Goal: Register for event/course

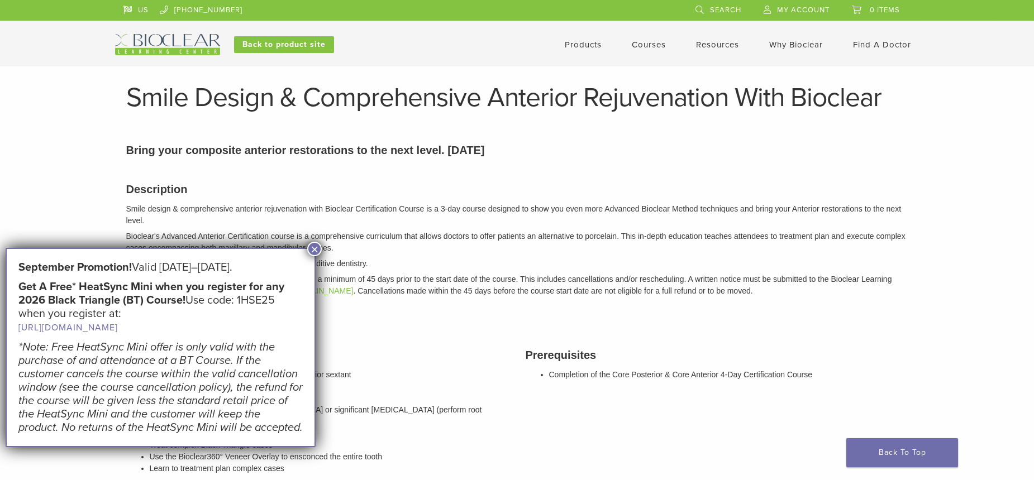
click at [318, 251] on button "×" at bounding box center [314, 249] width 15 height 15
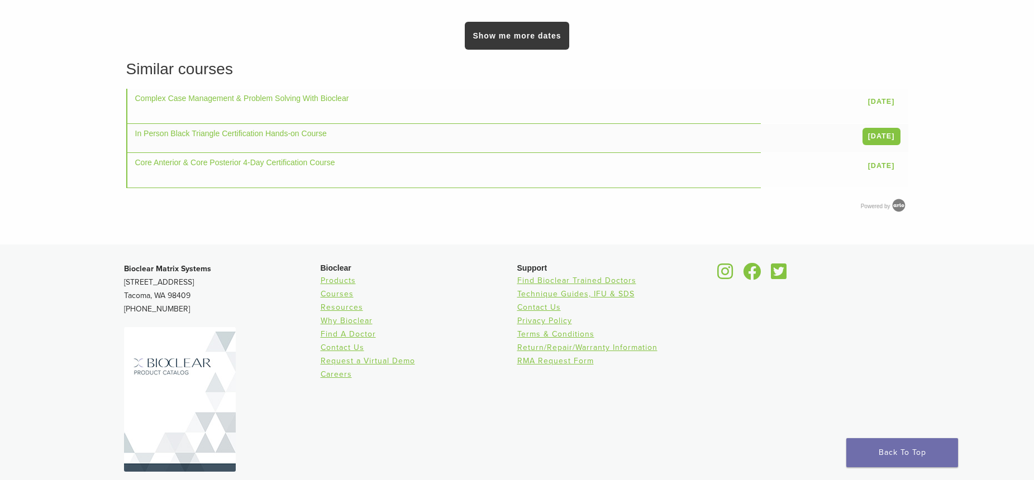
scroll to position [1078, 0]
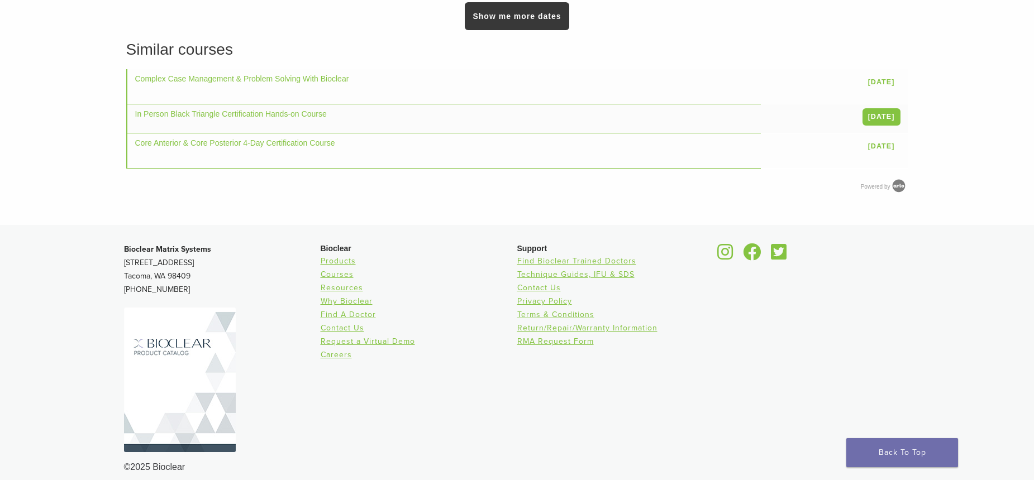
drag, startPoint x: 129, startPoint y: 116, endPoint x: 102, endPoint y: 205, distance: 93.5
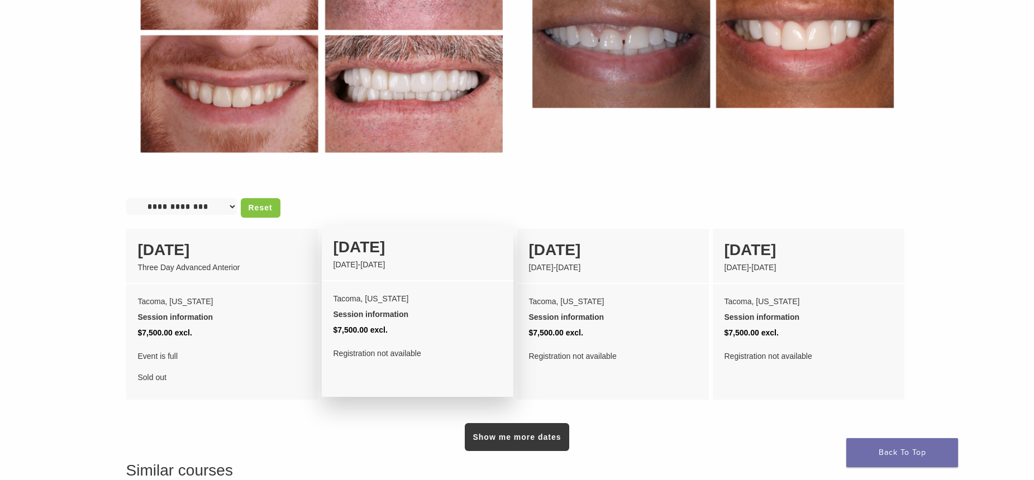
scroll to position [0, 0]
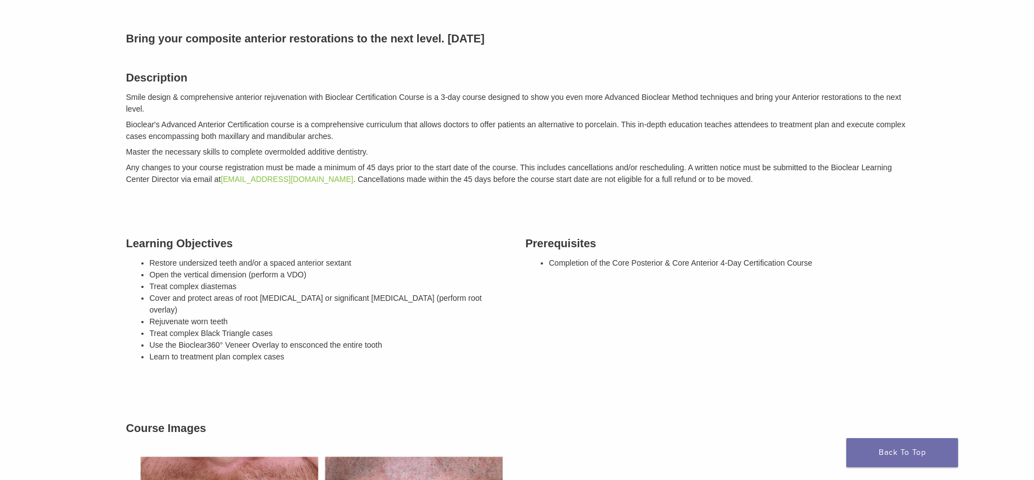
drag, startPoint x: 412, startPoint y: 298, endPoint x: 392, endPoint y: 165, distance: 133.9
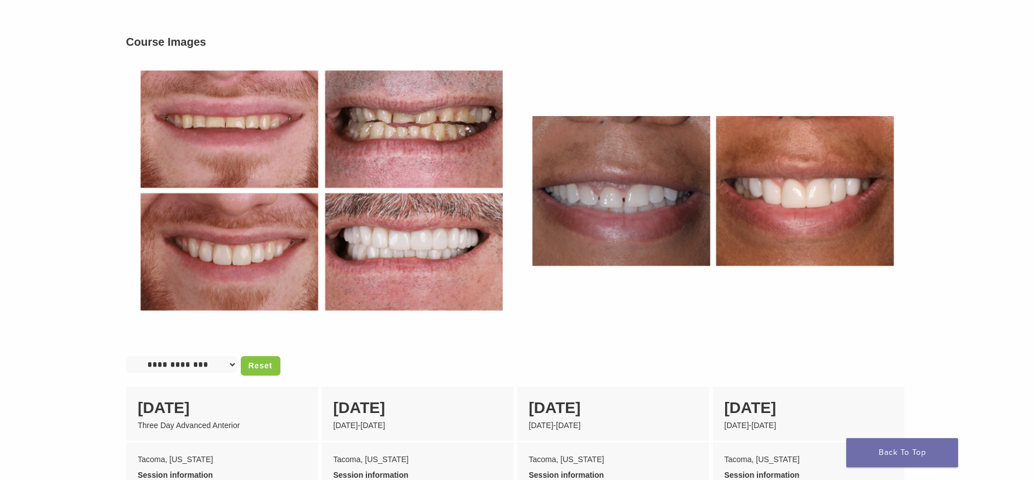
drag, startPoint x: 392, startPoint y: 166, endPoint x: 390, endPoint y: 309, distance: 142.5
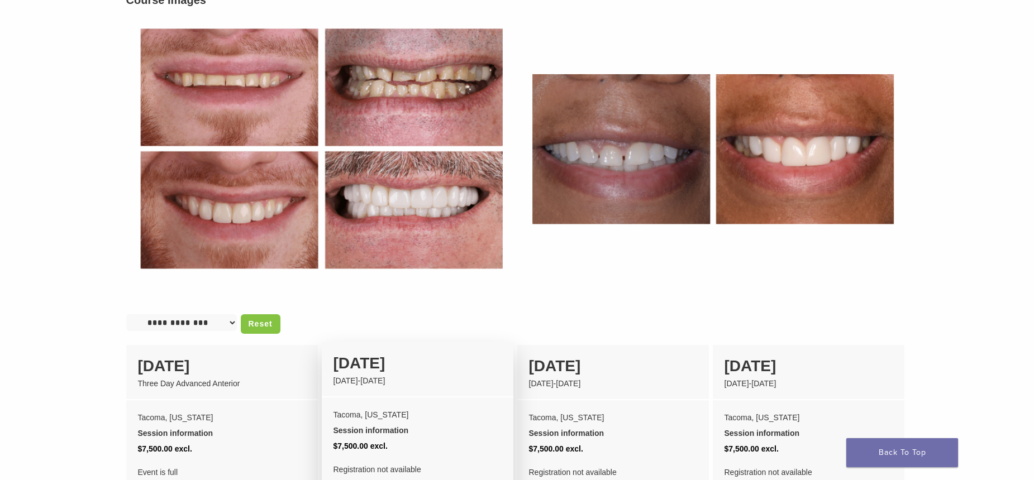
drag, startPoint x: 390, startPoint y: 318, endPoint x: 376, endPoint y: 193, distance: 125.4
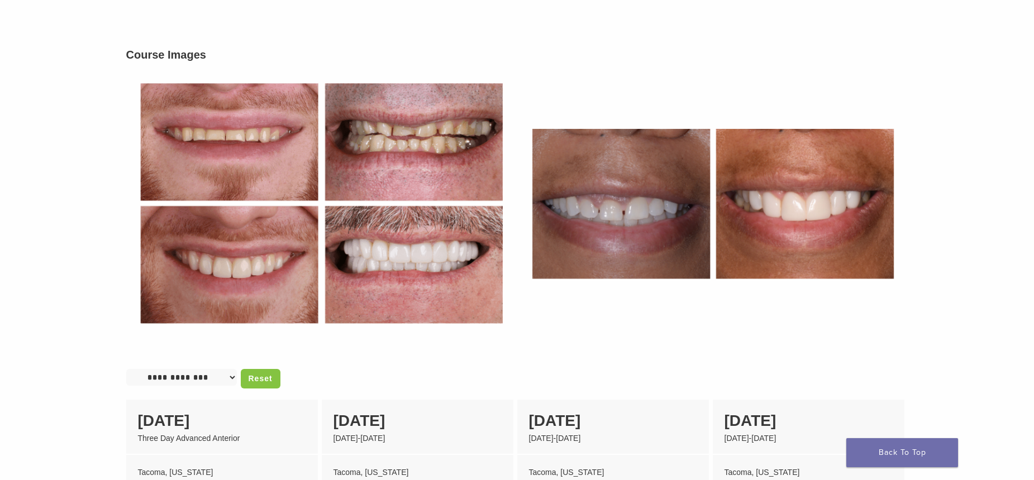
scroll to position [765, 0]
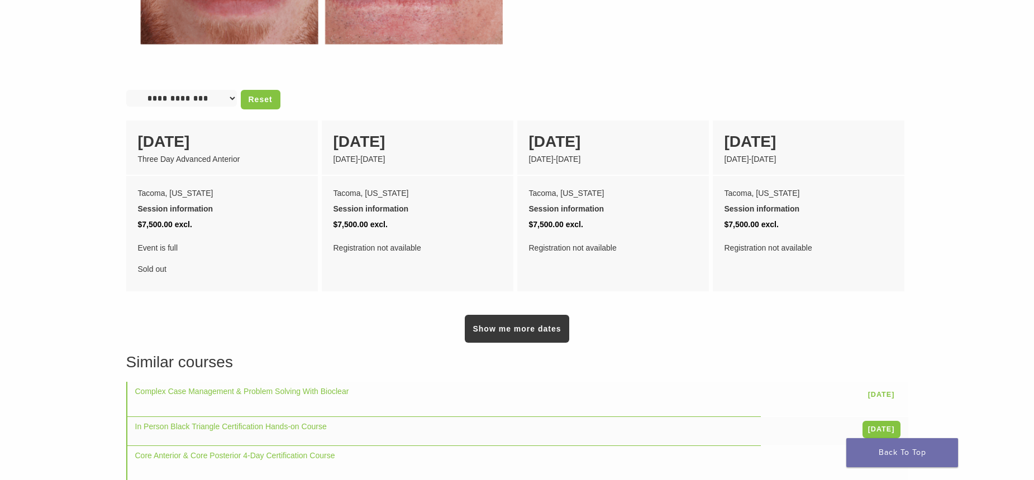
click at [201, 91] on select "**********" at bounding box center [181, 98] width 111 height 17
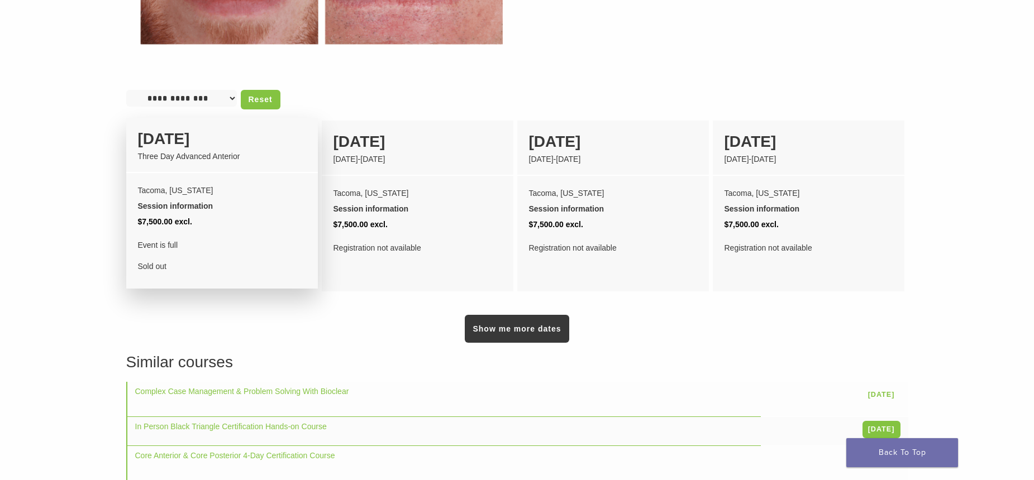
click at [255, 156] on div "04 December Three Day Advanced Anterior" at bounding box center [222, 145] width 192 height 55
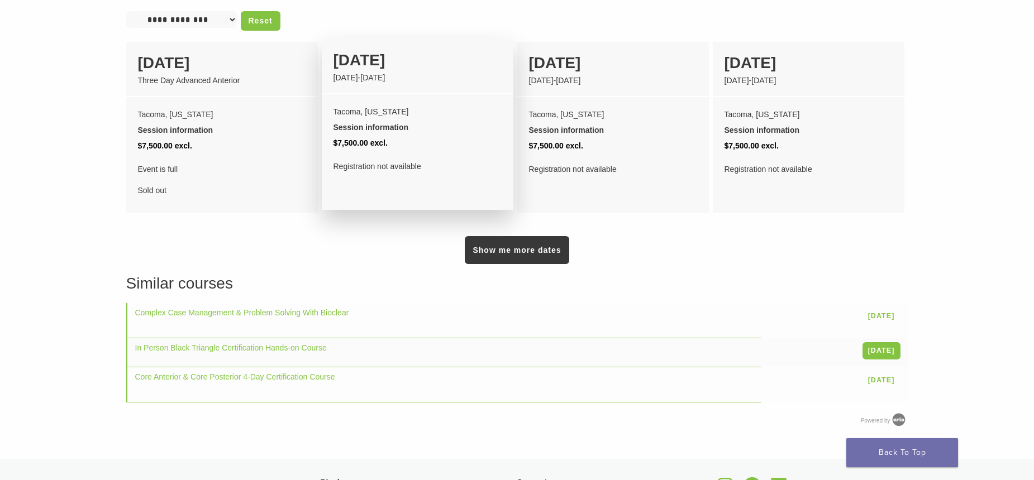
scroll to position [821, 0]
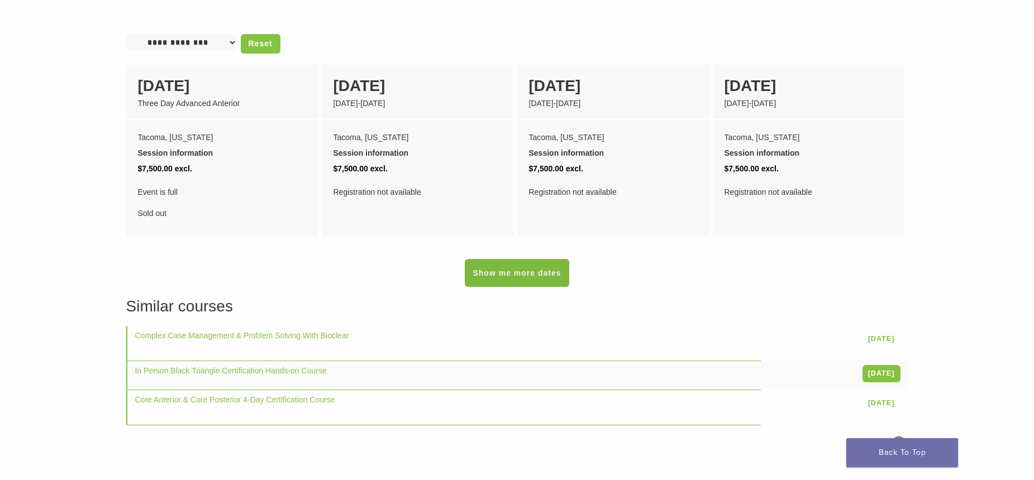
click at [530, 273] on link "Show me more dates" at bounding box center [517, 273] width 104 height 28
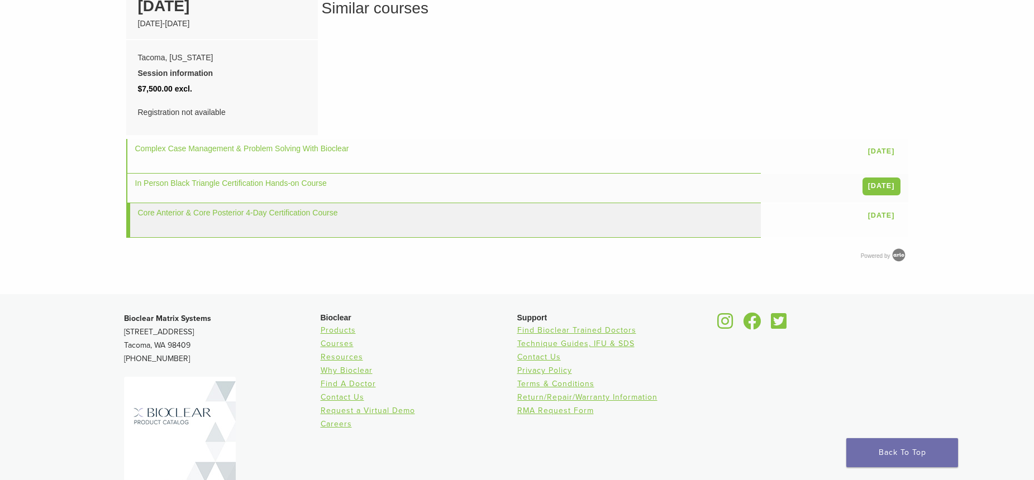
scroll to position [1100, 0]
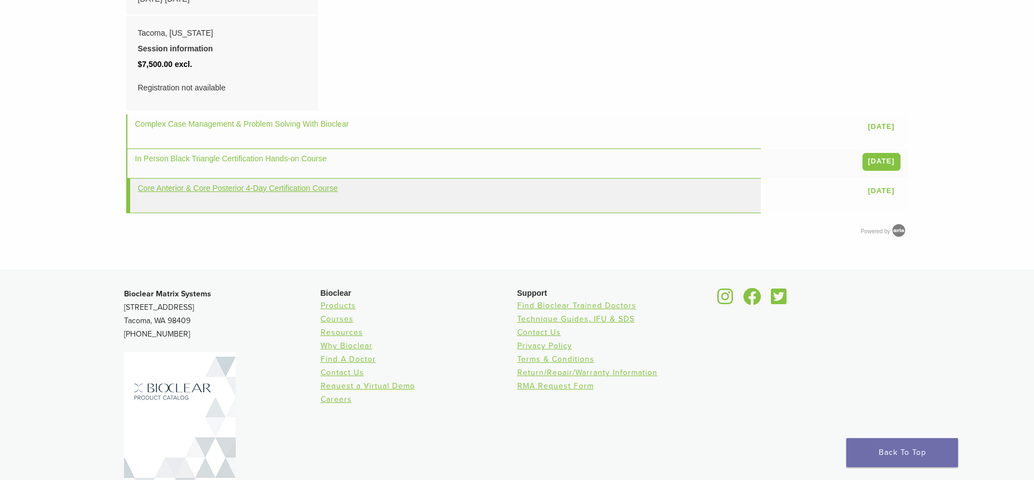
click at [182, 184] on link "Core Anterior & Core Posterior 4-Day Certification Course" at bounding box center [238, 188] width 200 height 9
click at [187, 184] on link "Core Anterior & Core Posterior 4-Day Certification Course" at bounding box center [238, 188] width 200 height 9
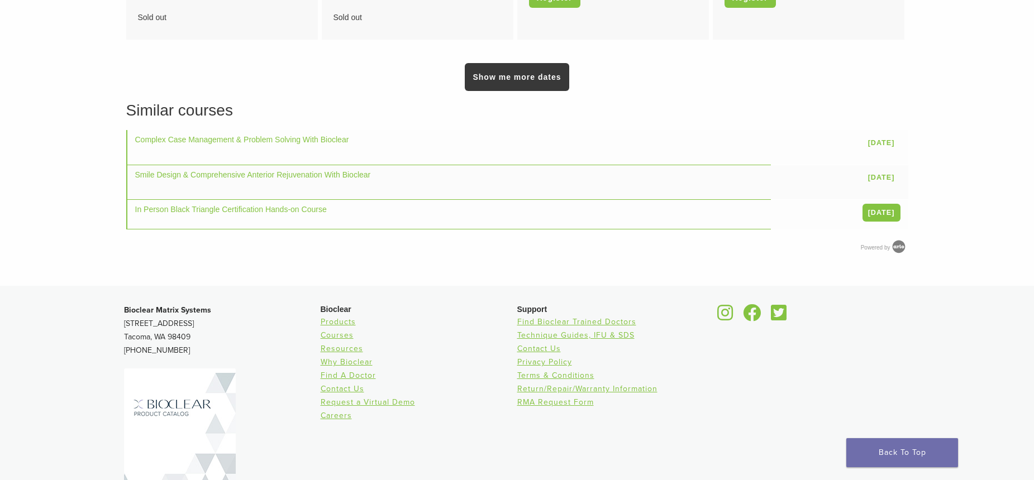
drag, startPoint x: 600, startPoint y: 103, endPoint x: 586, endPoint y: 281, distance: 178.2
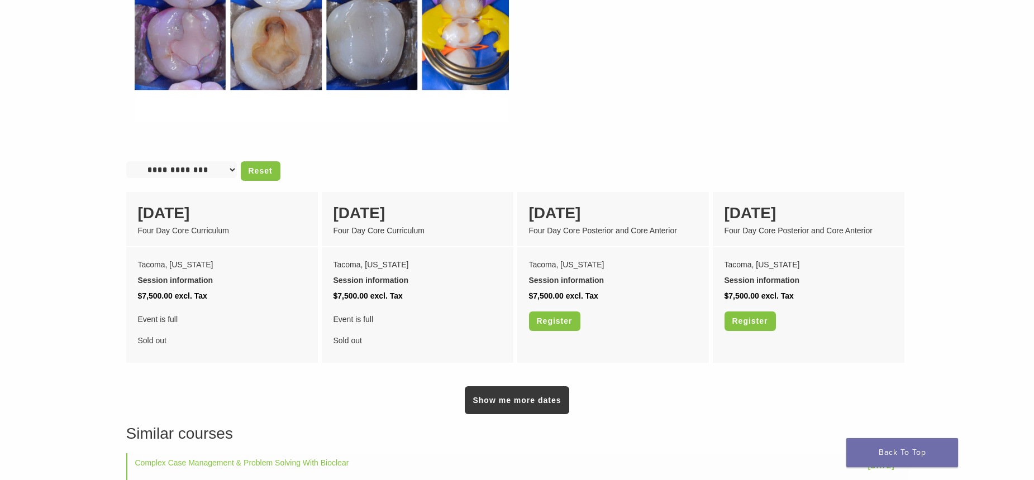
drag, startPoint x: 565, startPoint y: 196, endPoint x: 562, endPoint y: 172, distance: 23.7
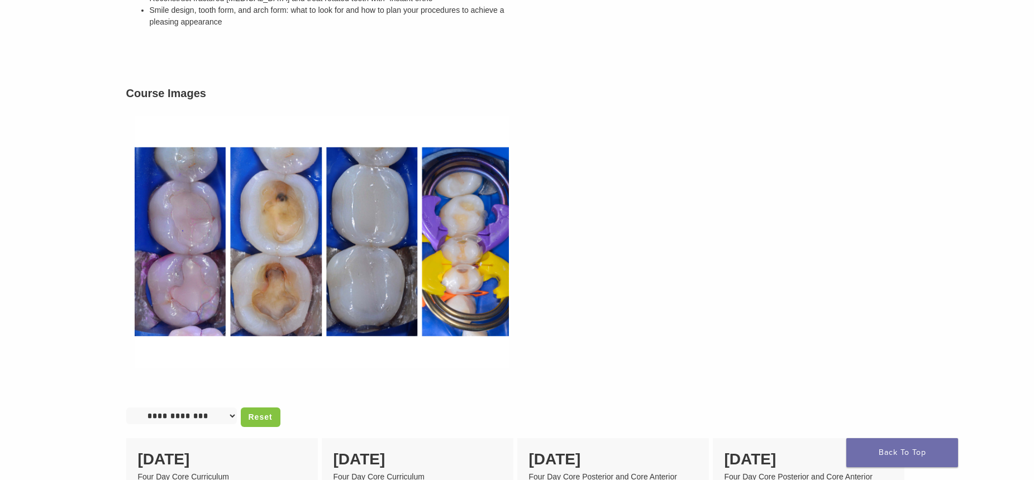
drag, startPoint x: 523, startPoint y: 173, endPoint x: 461, endPoint y: 136, distance: 71.9
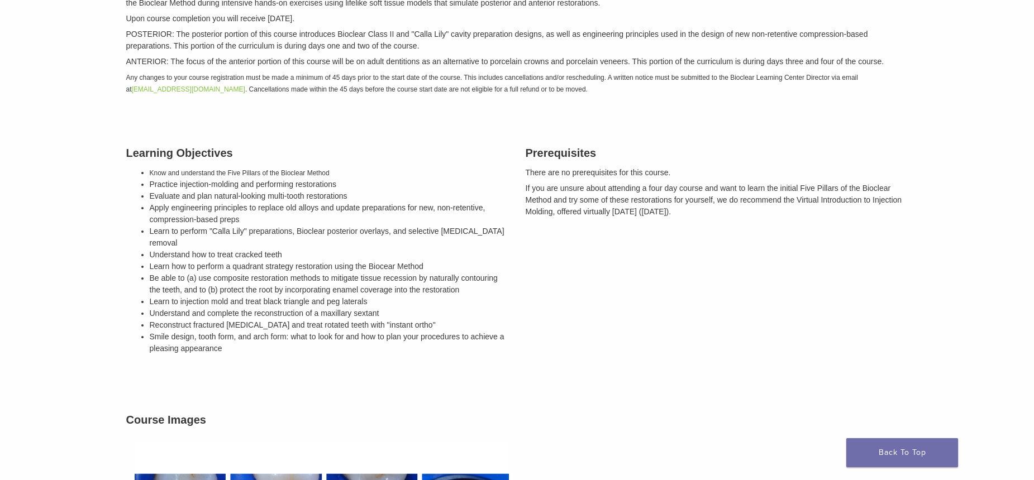
scroll to position [226, 0]
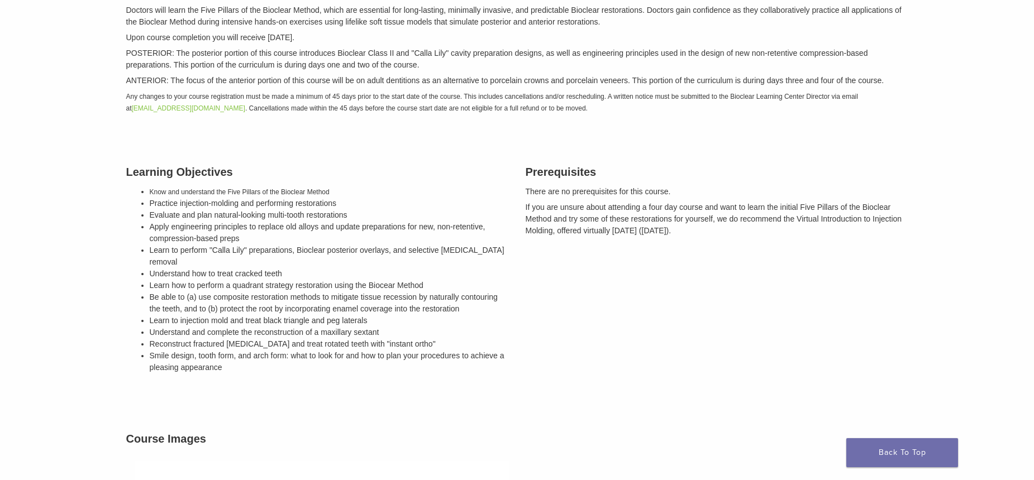
click at [476, 107] on em "Any changes to your course registration must be made a minimum of 45 days prior…" at bounding box center [492, 103] width 732 height 20
drag, startPoint x: 391, startPoint y: 113, endPoint x: 315, endPoint y: 113, distance: 76.5
click at [315, 113] on p "Any changes to your course registration must be made a minimum of 45 days prior…" at bounding box center [517, 101] width 782 height 23
click at [271, 108] on em "Any changes to your course registration must be made a minimum of 45 days prior…" at bounding box center [492, 103] width 732 height 20
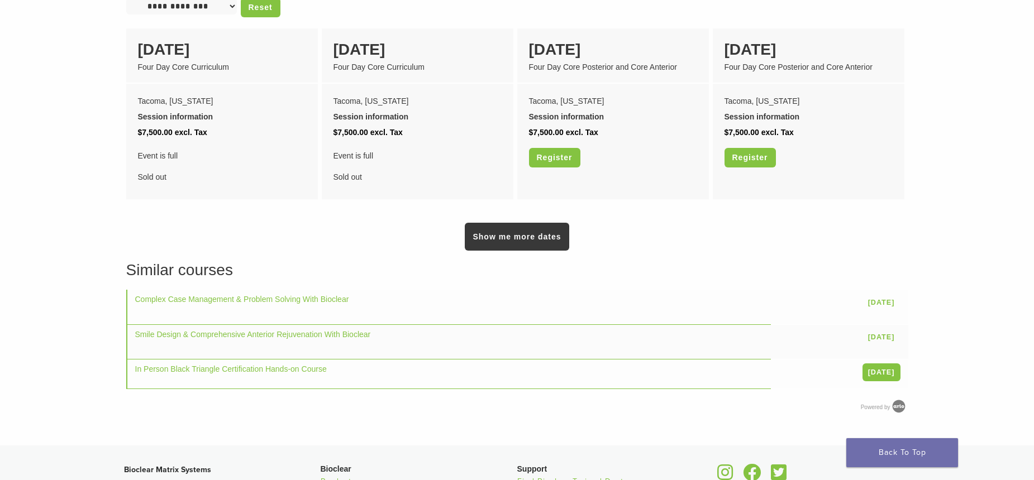
scroll to position [1203, 0]
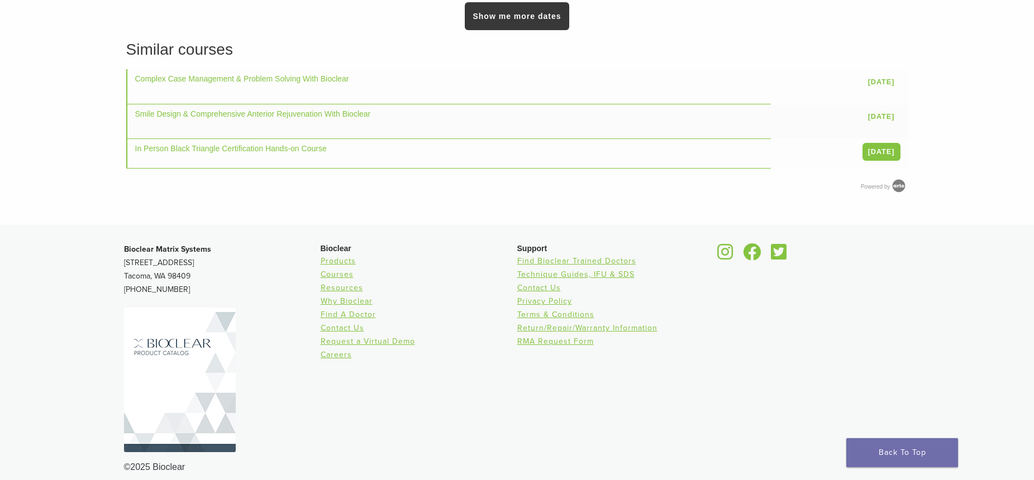
drag, startPoint x: 213, startPoint y: 122, endPoint x: 230, endPoint y: 229, distance: 108.1
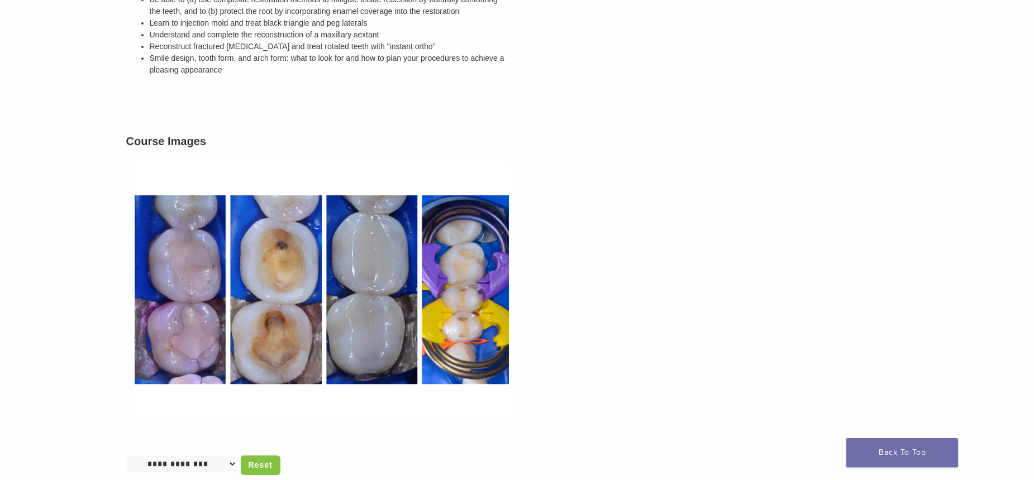
drag, startPoint x: 234, startPoint y: 160, endPoint x: 220, endPoint y: 41, distance: 119.9
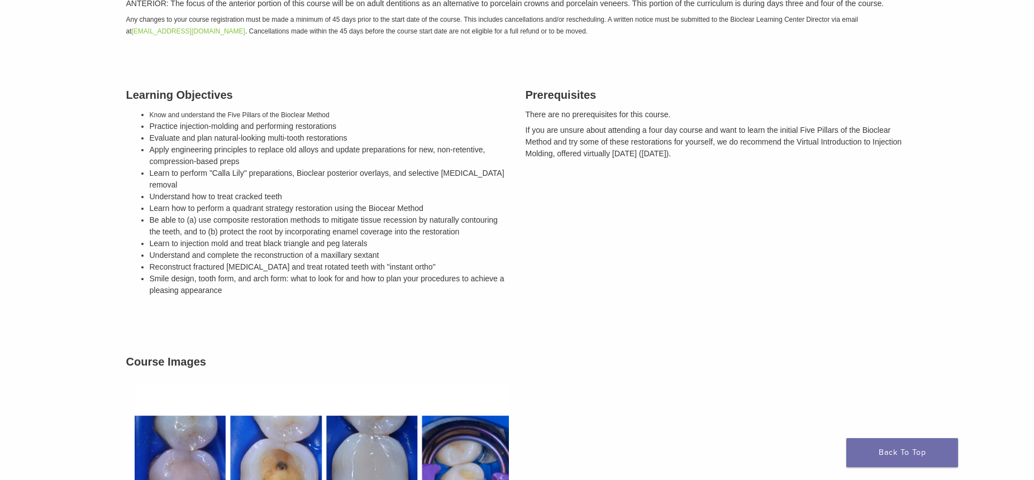
scroll to position [514, 0]
